Goal: Task Accomplishment & Management: Manage account settings

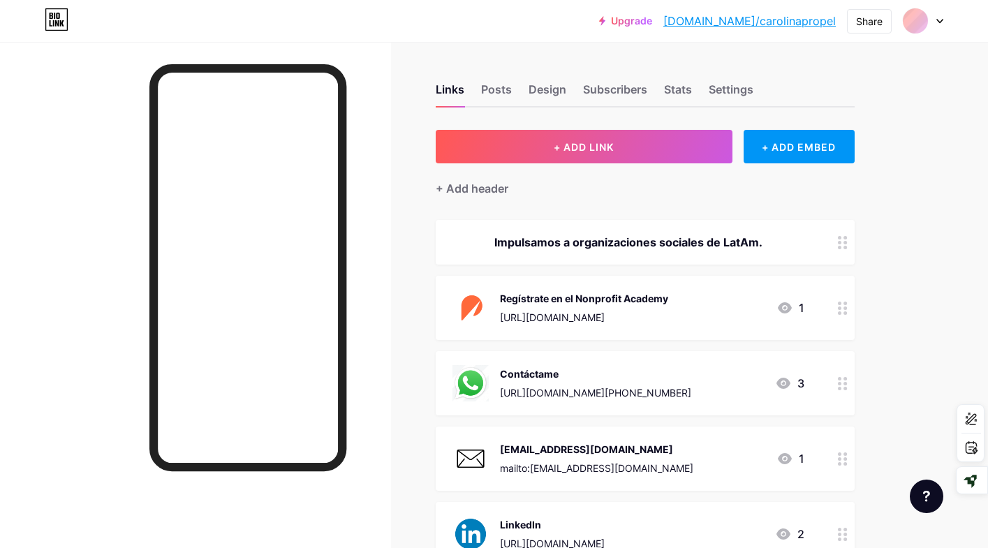
scroll to position [221, 0]
click at [927, 22] on div at bounding box center [914, 20] width 25 height 25
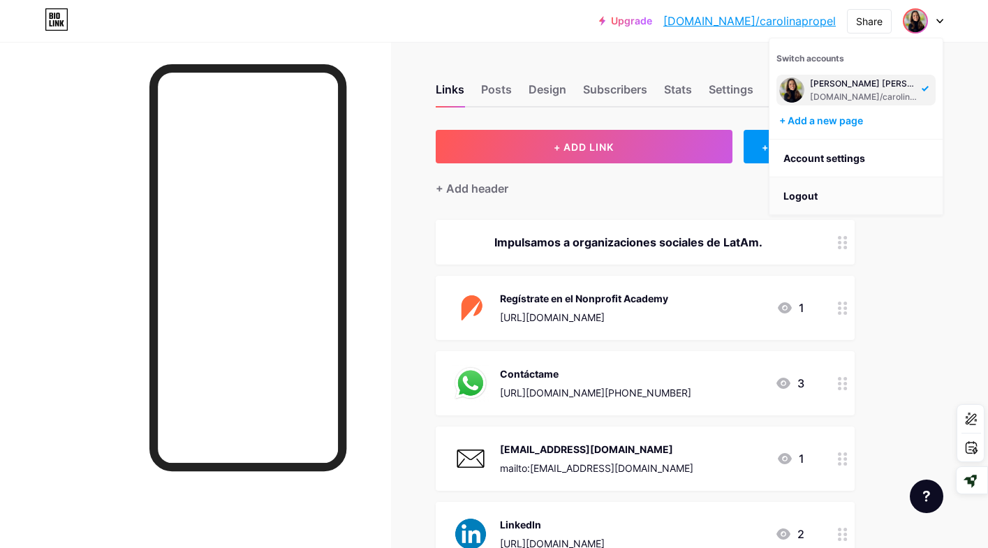
click at [819, 194] on li "Logout" at bounding box center [855, 196] width 173 height 38
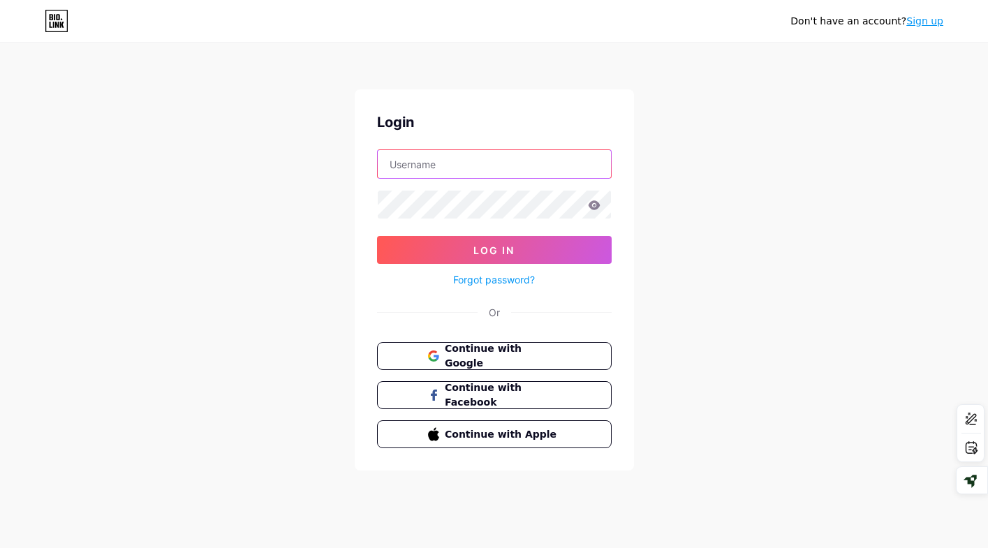
click at [580, 159] on input "text" at bounding box center [494, 164] width 233 height 28
paste input "[EMAIL_ADDRESS][DOMAIN_NAME]"
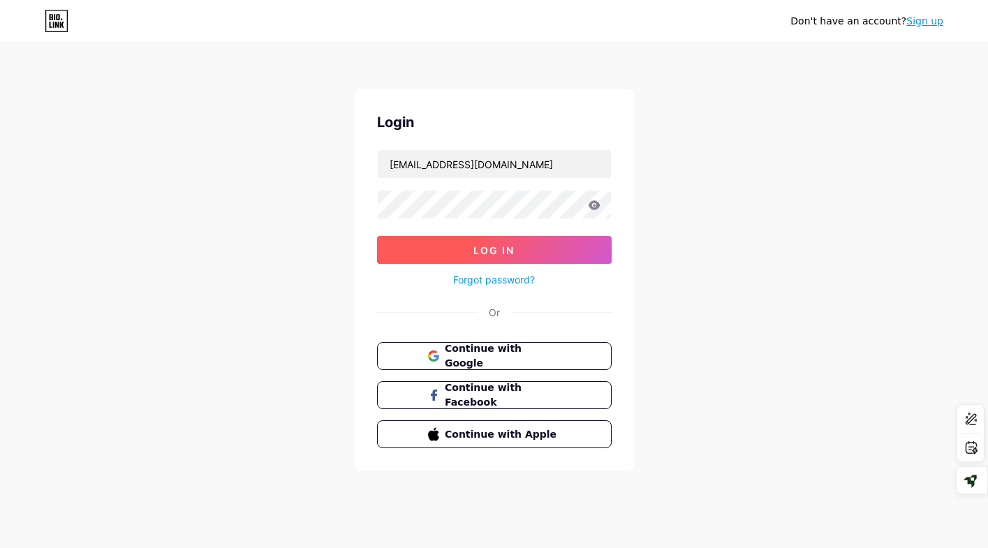
click at [476, 244] on span "Log In" at bounding box center [493, 250] width 41 height 12
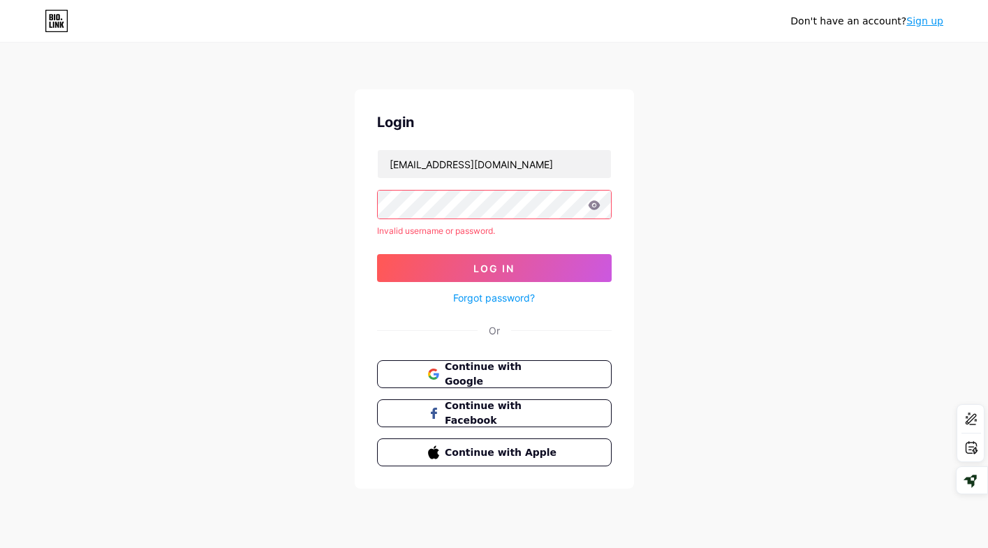
click at [593, 205] on icon at bounding box center [594, 204] width 12 height 9
click at [594, 202] on icon at bounding box center [594, 204] width 12 height 9
click at [591, 204] on icon at bounding box center [594, 204] width 12 height 9
click at [516, 268] on button "Log In" at bounding box center [494, 268] width 235 height 28
click at [593, 205] on icon at bounding box center [594, 204] width 12 height 9
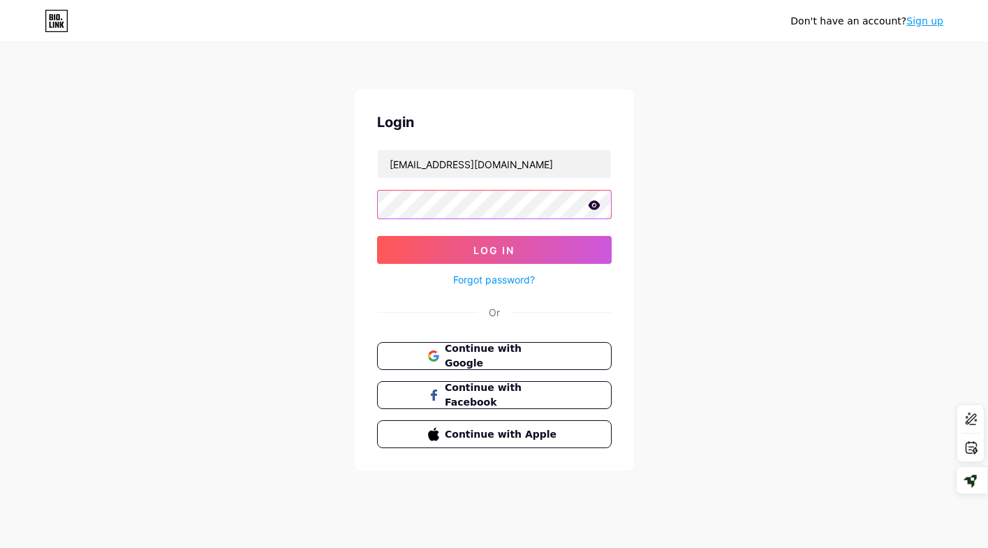
click at [377, 236] on button "Log In" at bounding box center [494, 250] width 235 height 28
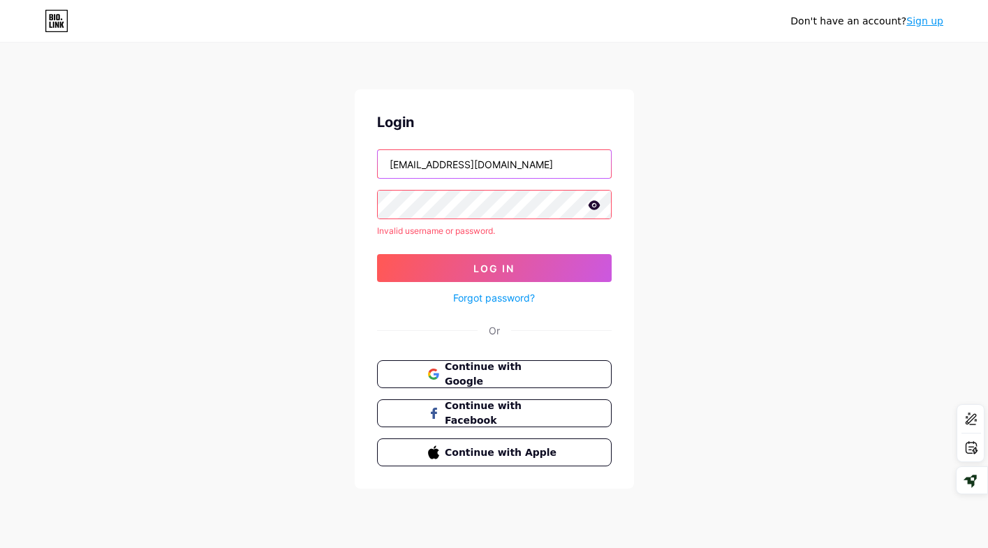
click at [507, 166] on input "[EMAIL_ADDRESS][DOMAIN_NAME]" at bounding box center [494, 164] width 233 height 28
click at [390, 171] on input "[EMAIL_ADDRESS][DOMAIN_NAME]" at bounding box center [494, 164] width 233 height 28
click at [390, 169] on input "[EMAIL_ADDRESS][DOMAIN_NAME]" at bounding box center [494, 164] width 233 height 28
click at [541, 172] on input "[EMAIL_ADDRESS][DOMAIN_NAME]" at bounding box center [494, 164] width 233 height 28
type input "[EMAIL_ADDRESS][DOMAIN_NAME]"
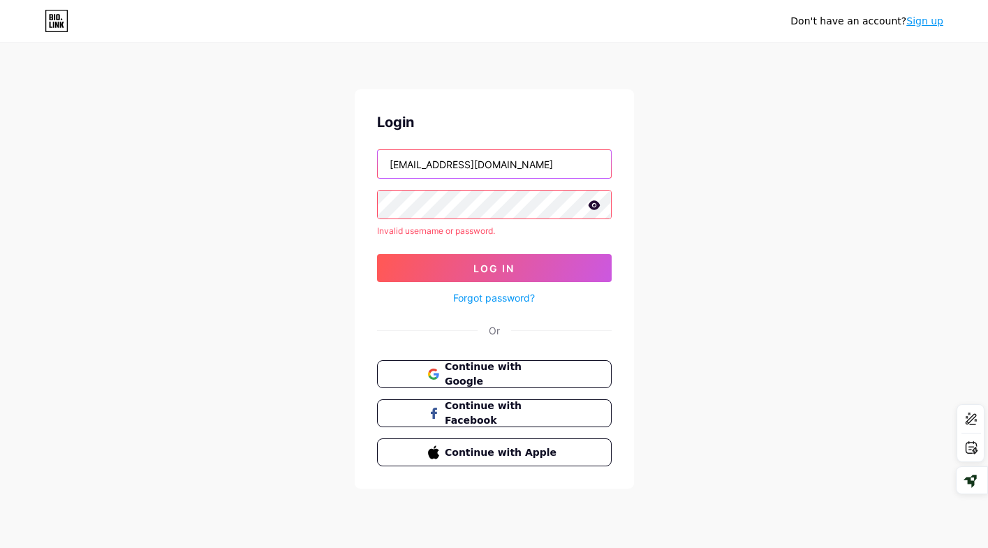
click at [377, 254] on button "Log In" at bounding box center [494, 268] width 235 height 28
click at [431, 349] on div "Login [EMAIL_ADDRESS][DOMAIN_NAME] Invalid username or password. Log In Forgot …" at bounding box center [494, 288] width 279 height 399
